Goal: Information Seeking & Learning: Learn about a topic

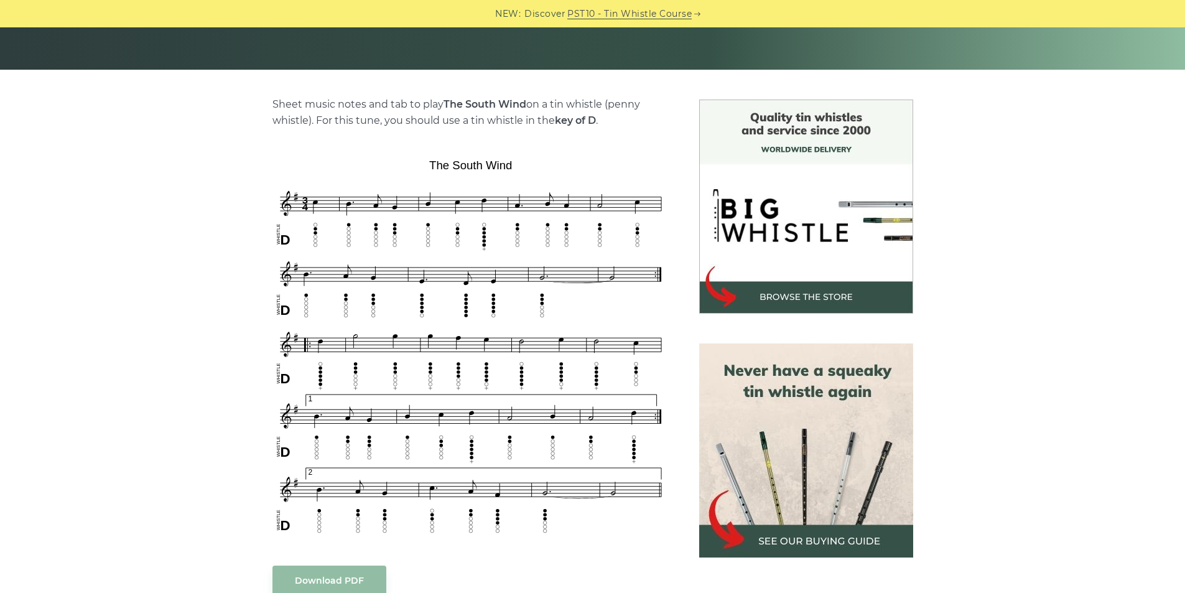
scroll to position [307, 0]
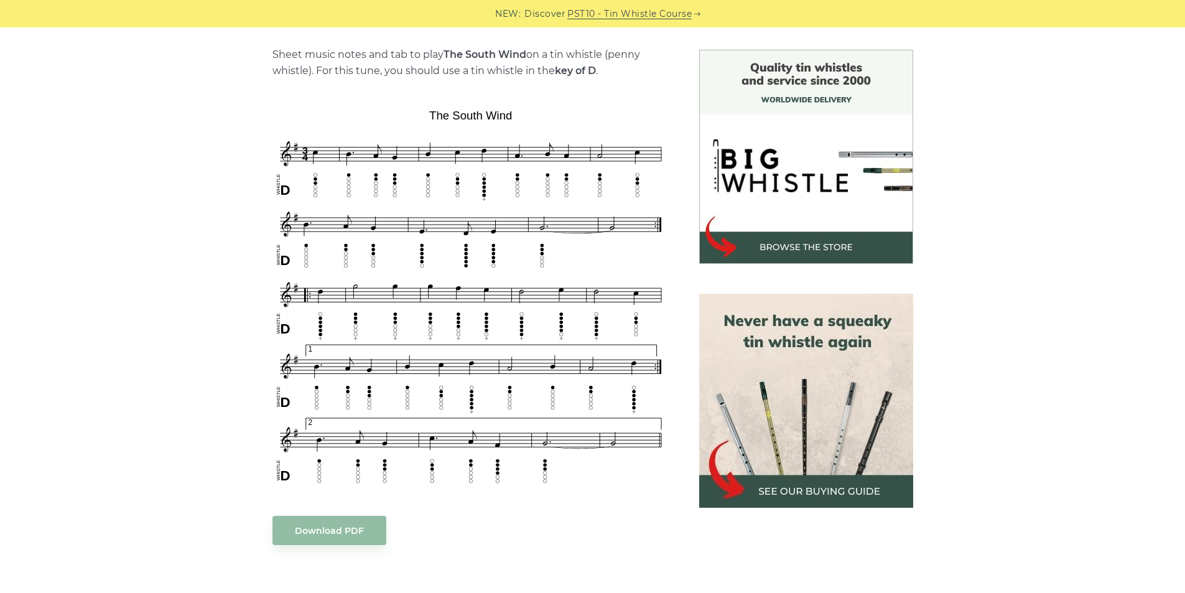
drag, startPoint x: 356, startPoint y: 96, endPoint x: 369, endPoint y: 96, distance: 13.1
click at [357, 100] on div "Sheet music notes and tab to play The South Wind on a tin whistle (penny whistl…" at bounding box center [471, 502] width 397 height 911
drag, startPoint x: 371, startPoint y: 93, endPoint x: 472, endPoint y: 108, distance: 101.9
click at [472, 108] on div "Sheet music notes and tab to play The South Wind on a tin whistle (penny whistl…" at bounding box center [471, 502] width 397 height 911
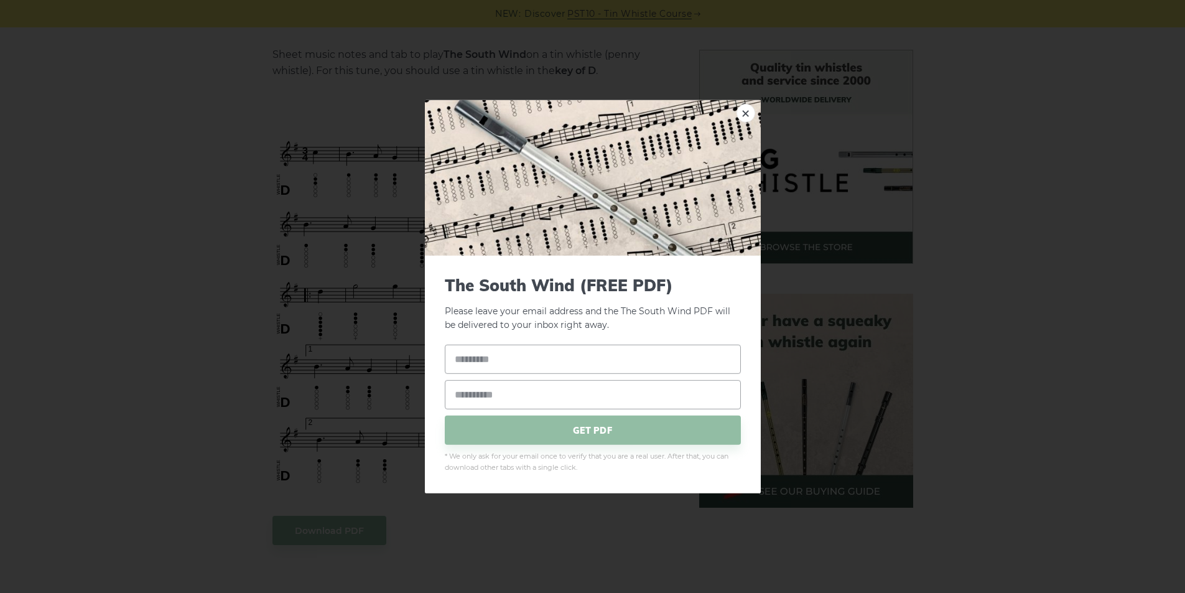
drag, startPoint x: 451, startPoint y: 245, endPoint x: 347, endPoint y: 157, distance: 136.4
click at [347, 159] on div "× The South Wind (FREE PDF) Please leave your email address and the The South W…" at bounding box center [592, 296] width 1185 height 593
click at [747, 110] on link "×" at bounding box center [746, 112] width 19 height 19
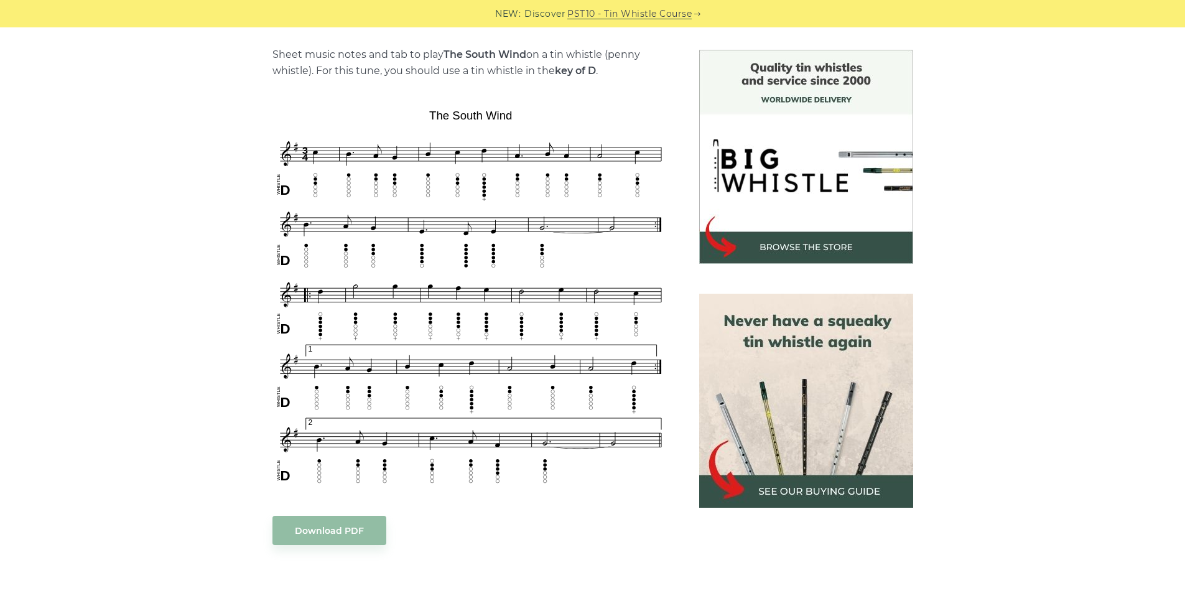
drag, startPoint x: 425, startPoint y: 103, endPoint x: 473, endPoint y: 115, distance: 49.4
click at [473, 115] on div "Sheet music notes and tab to play The South Wind on a tin whistle (penny whistl…" at bounding box center [471, 502] width 397 height 911
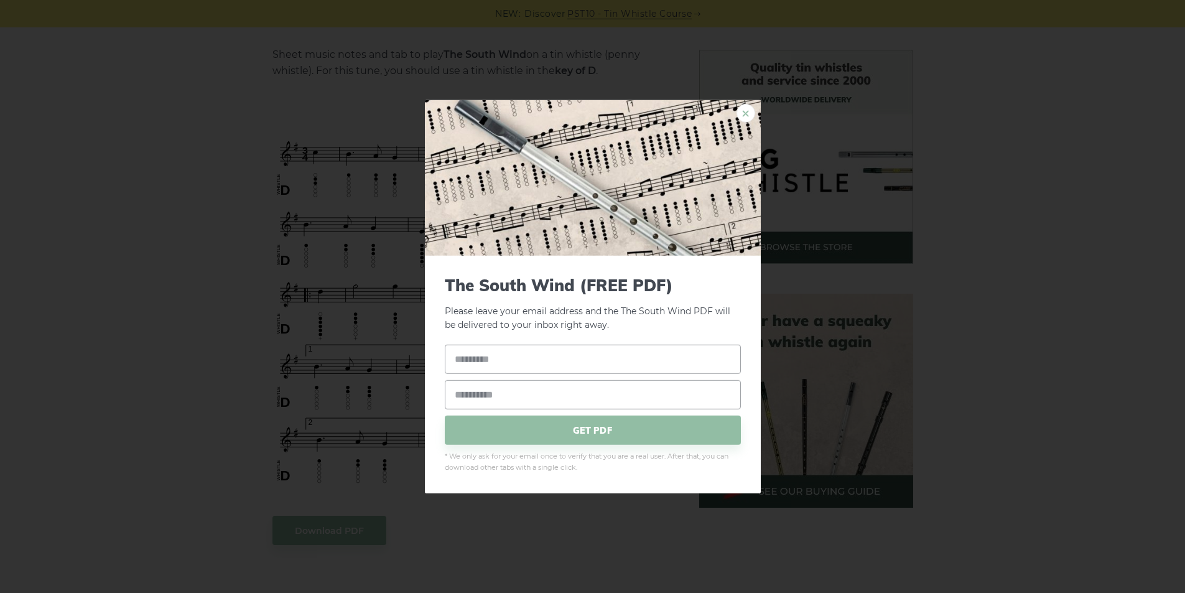
click at [743, 111] on link "×" at bounding box center [746, 112] width 19 height 19
drag, startPoint x: 345, startPoint y: 229, endPoint x: 304, endPoint y: 157, distance: 82.2
click at [304, 157] on div "× The South Wind (FREE PDF) Please leave your email address and the The South W…" at bounding box center [592, 296] width 1185 height 593
click at [747, 114] on link "×" at bounding box center [746, 112] width 19 height 19
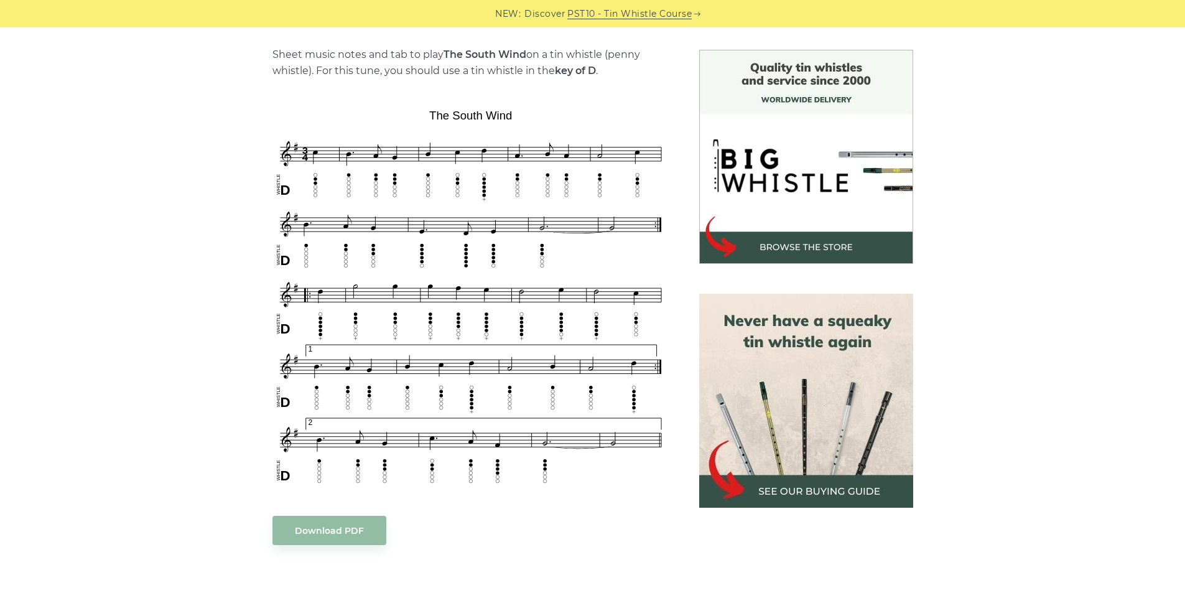
drag, startPoint x: 445, startPoint y: 98, endPoint x: 378, endPoint y: 157, distance: 89.5
click at [445, 150] on div "Sheet music notes and tab to play The South Wind on a tin whistle (penny whistl…" at bounding box center [471, 502] width 397 height 911
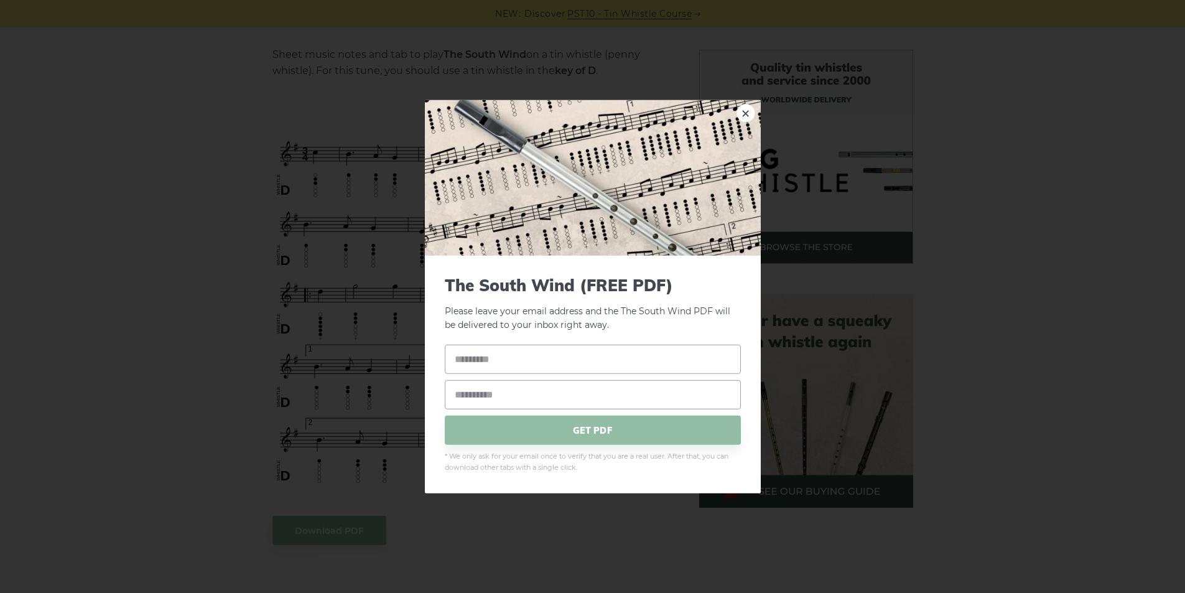
drag, startPoint x: 546, startPoint y: 113, endPoint x: 538, endPoint y: 106, distance: 11.0
click at [342, 88] on div "× The South Wind (FREE PDF) Please leave your email address and the The South W…" at bounding box center [592, 296] width 1185 height 593
click at [827, 75] on div "× The South Wind (FREE PDF) Please leave your email address and the The South W…" at bounding box center [592, 296] width 1185 height 593
click at [750, 110] on link "×" at bounding box center [746, 112] width 19 height 19
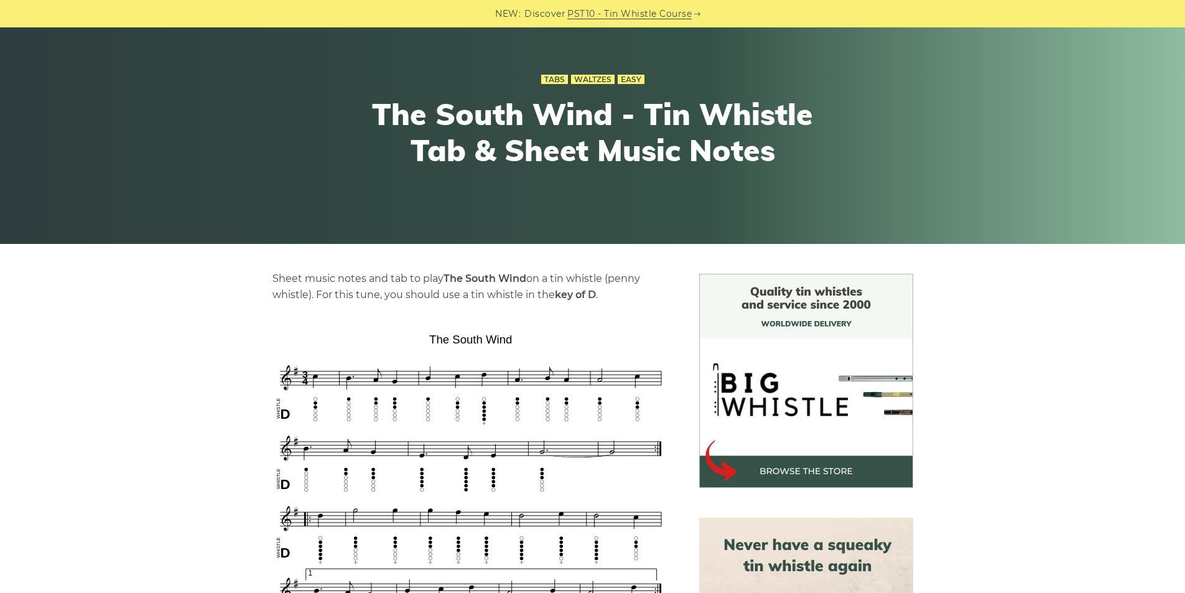
scroll to position [116, 0]
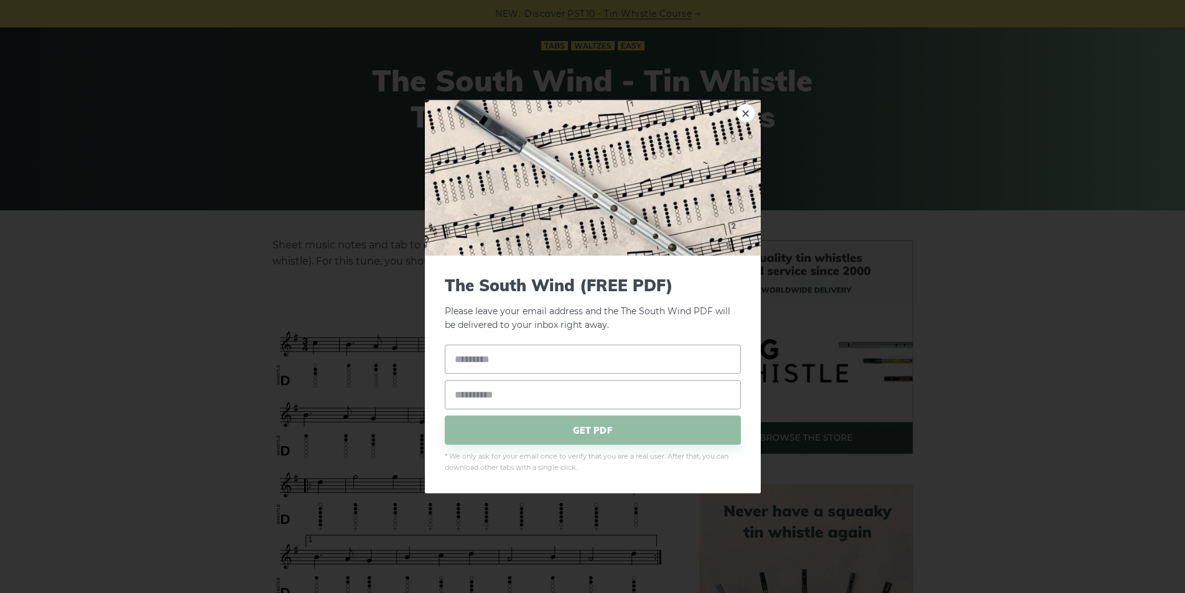
drag, startPoint x: 392, startPoint y: 314, endPoint x: 439, endPoint y: 330, distance: 49.8
click at [749, 116] on link "×" at bounding box center [746, 112] width 19 height 19
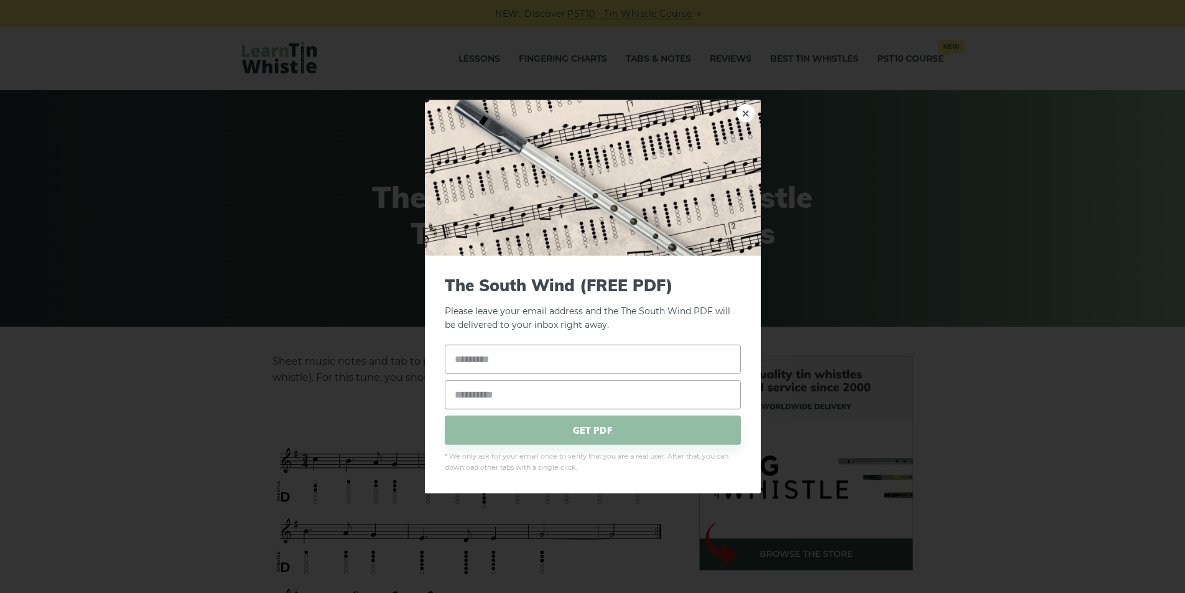
drag, startPoint x: 465, startPoint y: 434, endPoint x: 454, endPoint y: 538, distance: 104.5
drag, startPoint x: 477, startPoint y: 420, endPoint x: 1123, endPoint y: 553, distance: 659.4
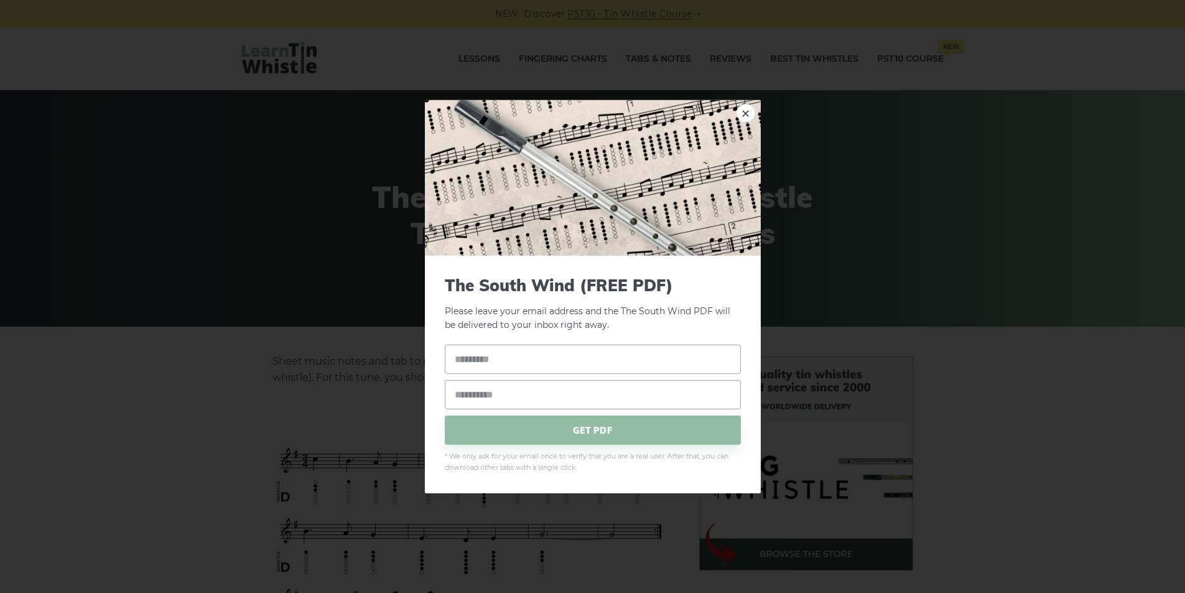
click at [745, 113] on link "×" at bounding box center [746, 112] width 19 height 19
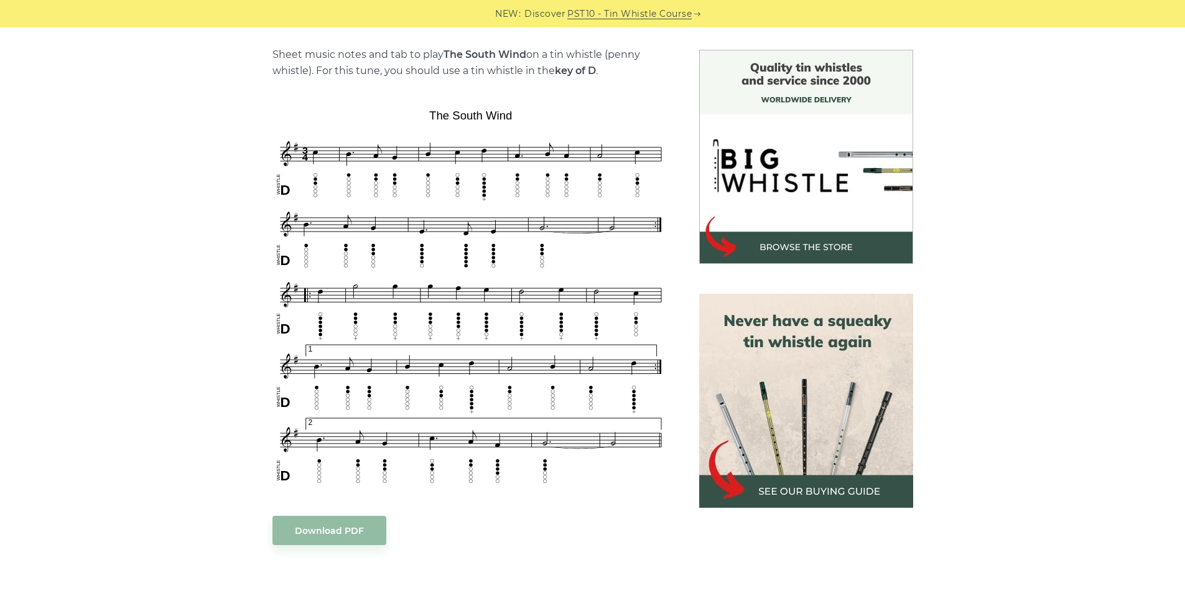
scroll to position [332, 0]
